Goal: Information Seeking & Learning: Learn about a topic

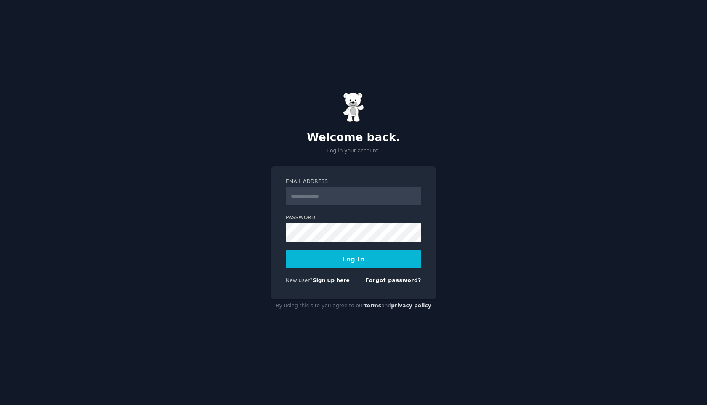
click at [366, 196] on input "Email Address" at bounding box center [353, 196] width 135 height 19
type input "**********"
click at [350, 252] on button "Log In" at bounding box center [353, 259] width 135 height 18
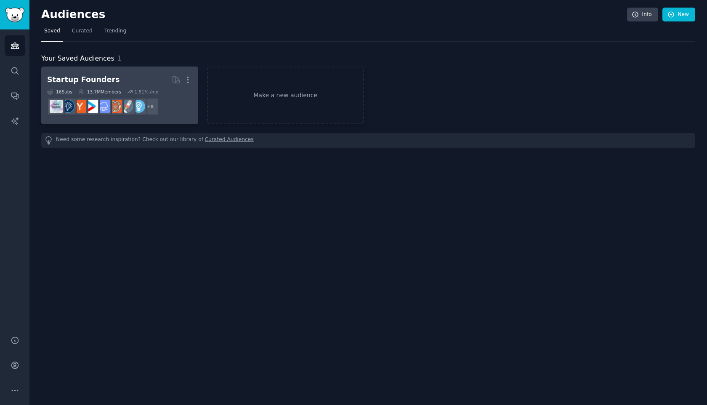
click at [135, 78] on h2 "Startup Founders More" at bounding box center [119, 79] width 145 height 15
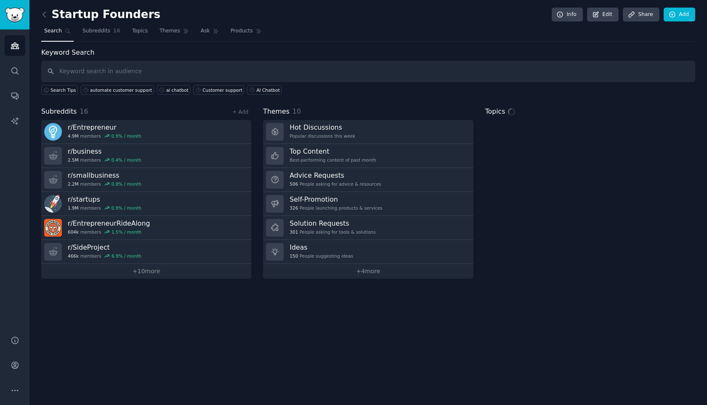
click at [414, 64] on input "text" at bounding box center [368, 71] width 654 height 21
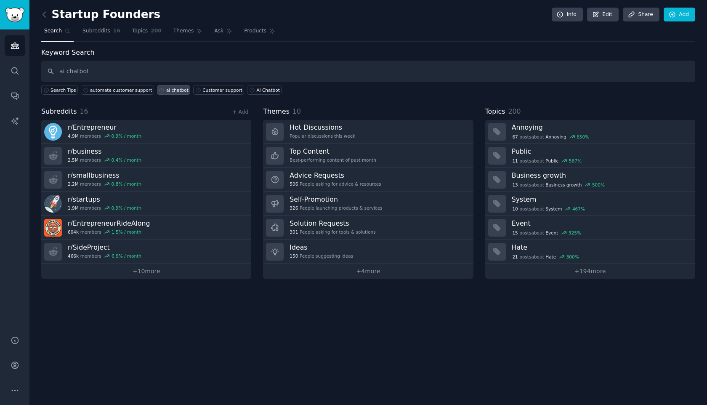
type input "ai chatbot"
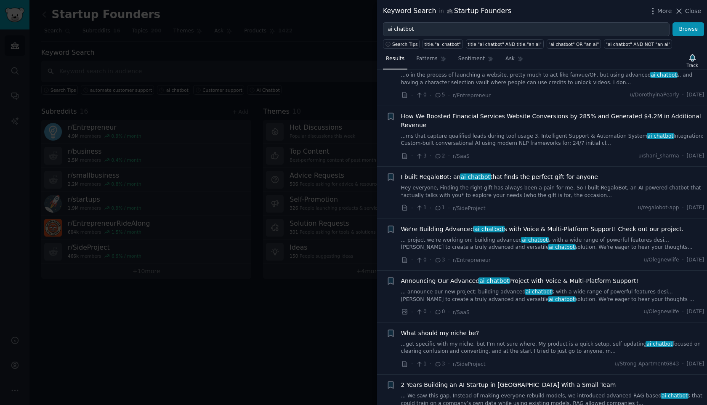
scroll to position [80, 0]
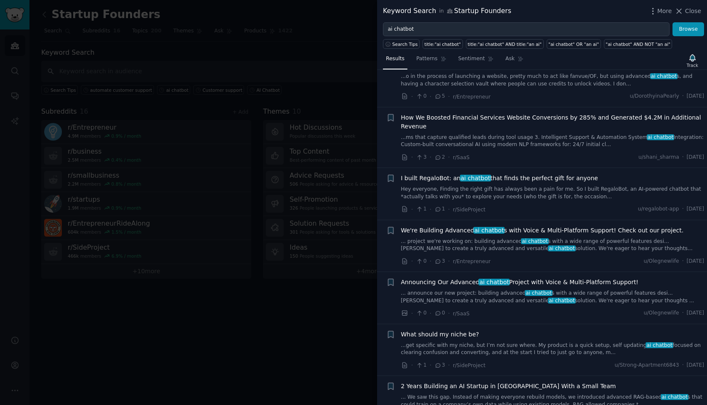
click at [417, 234] on span "We're Building Advanced ai chatbot s with Voice & Multi-Platform Support! Check…" at bounding box center [542, 230] width 283 height 9
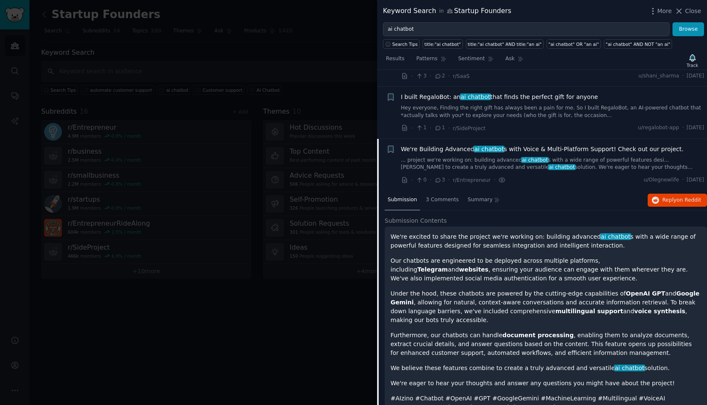
scroll to position [230, 0]
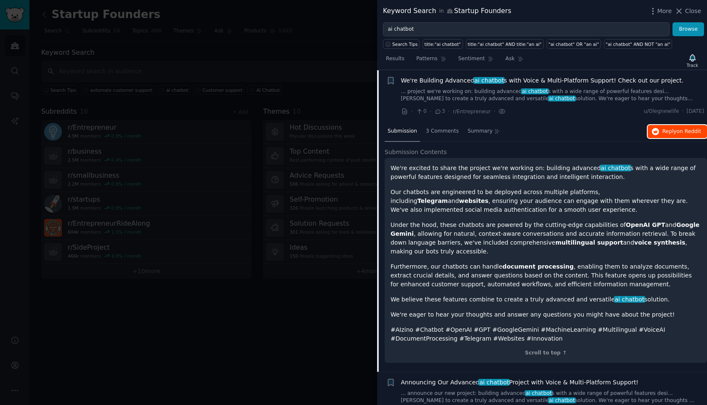
click at [665, 128] on span "Reply on Reddit" at bounding box center [681, 132] width 39 height 8
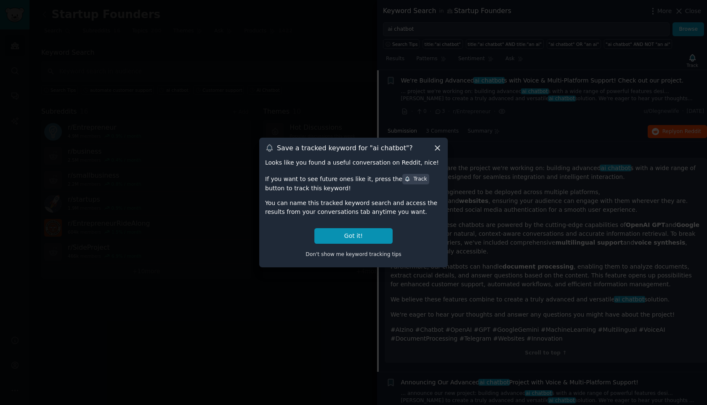
click at [437, 151] on icon at bounding box center [437, 147] width 9 height 9
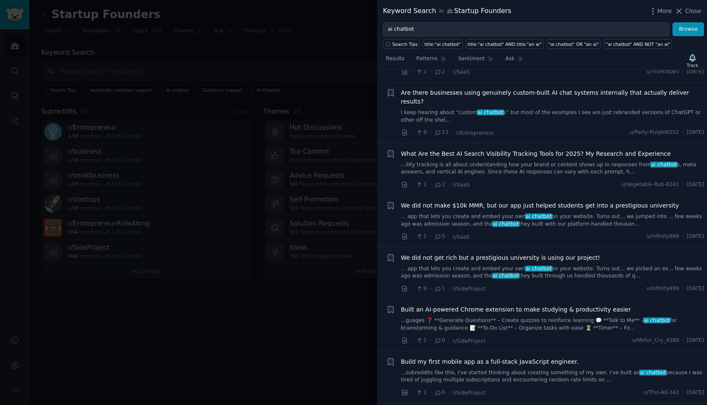
scroll to position [795, 0]
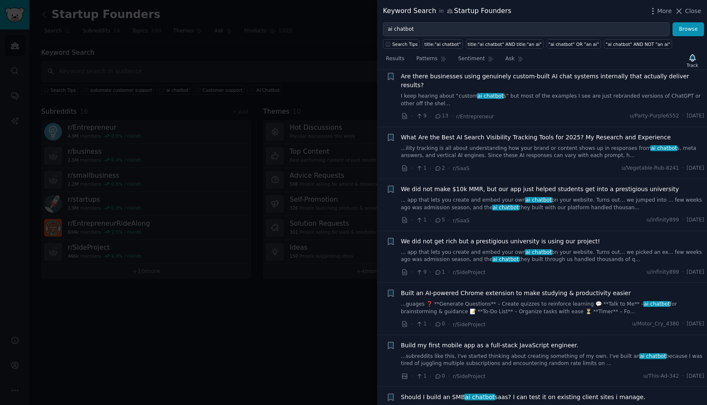
click at [453, 237] on span "We did not get rich but a prestigious university is using our project!" at bounding box center [500, 241] width 199 height 9
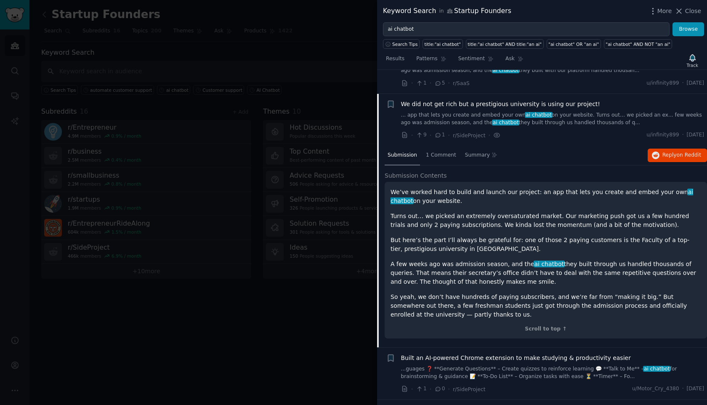
scroll to position [697, 0]
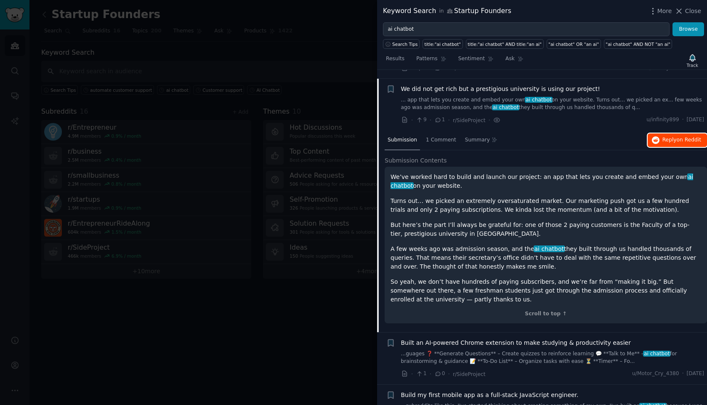
click at [671, 136] on span "Reply on Reddit" at bounding box center [681, 140] width 39 height 8
